Goal: Check status: Check status

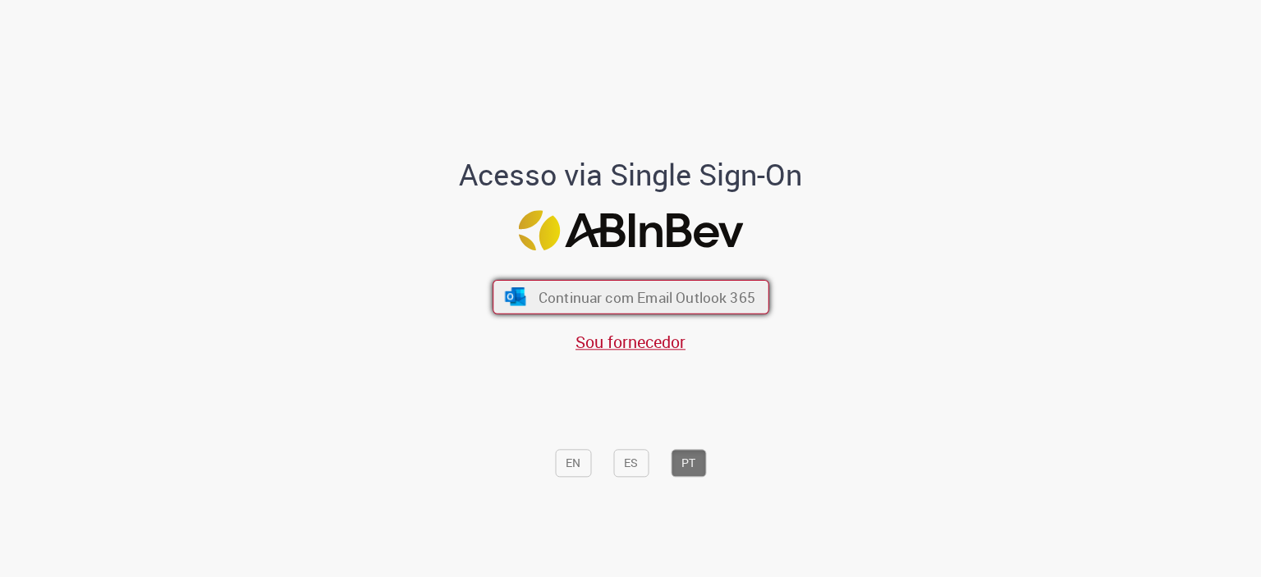
click at [549, 300] on span "Continuar com Email Outlook 365" at bounding box center [646, 296] width 217 height 19
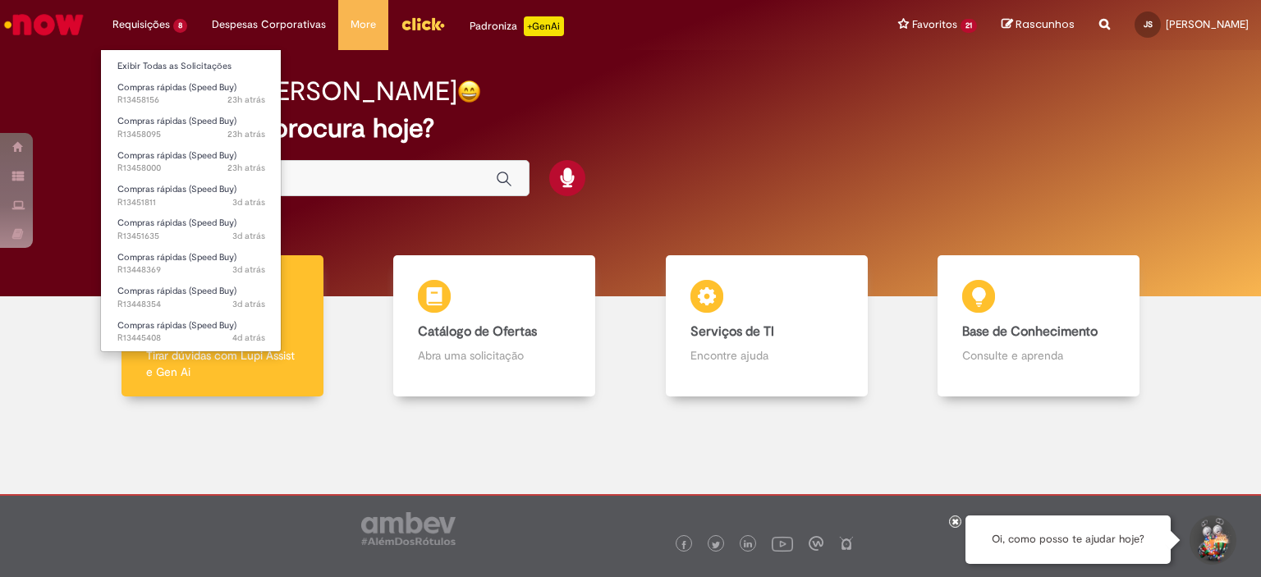
click at [163, 29] on li "Requisições 8 Exibir Todas as Solicitações Compras rápidas (Speed Buy) 23h atrá…" at bounding box center [149, 24] width 99 height 49
click at [163, 68] on link "Exibir Todas as Solicitações" at bounding box center [191, 66] width 181 height 18
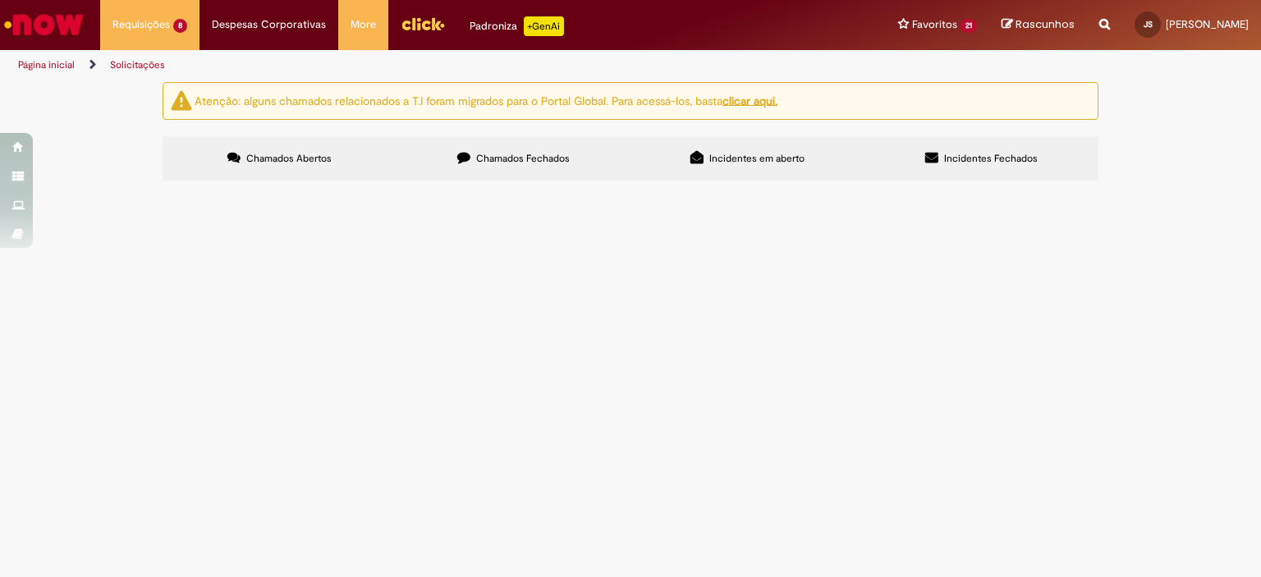
click at [0, 0] on span "Compra de mangote para realizar CIP acido no PZ. Ação para redução no consumo d…" at bounding box center [0, 0] width 0 height 0
click at [0, 0] on span "R13458156" at bounding box center [0, 0] width 0 height 0
